Goal: Transaction & Acquisition: Download file/media

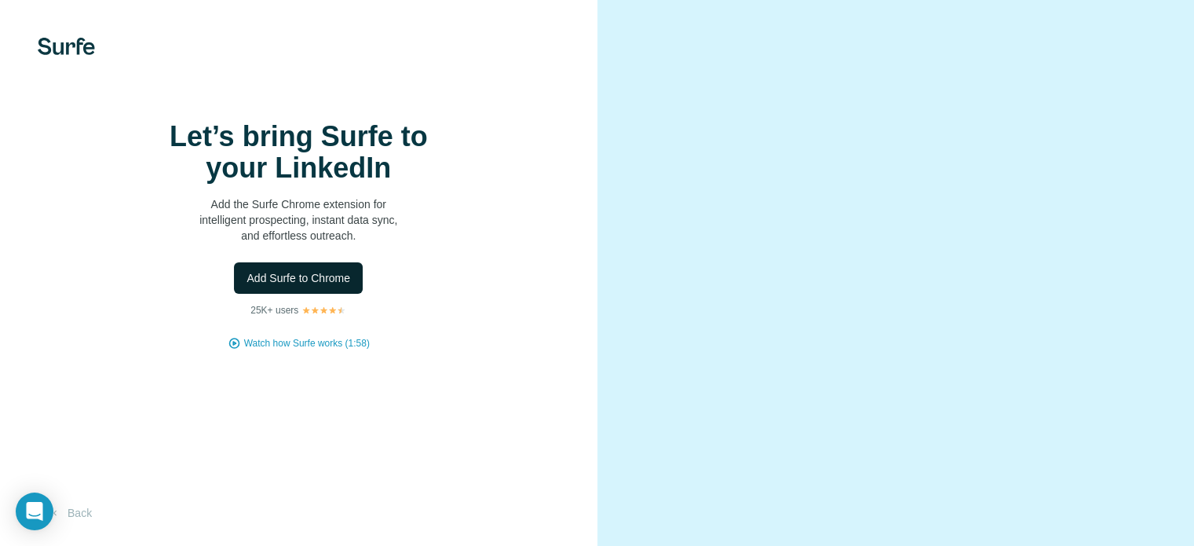
click at [348, 286] on span "Add Surfe to Chrome" at bounding box center [299, 278] width 104 height 16
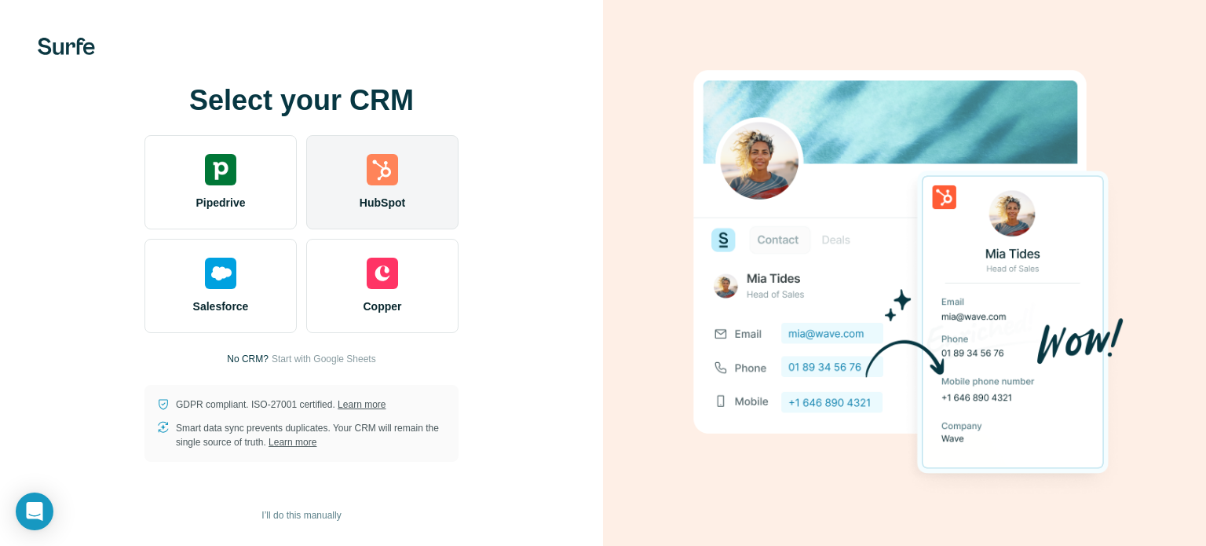
click at [337, 209] on div "HubSpot" at bounding box center [382, 182] width 152 height 94
click at [399, 203] on span "HubSpot" at bounding box center [383, 203] width 46 height 16
click at [373, 170] on img at bounding box center [382, 169] width 31 height 31
